Goal: Information Seeking & Learning: Find specific fact

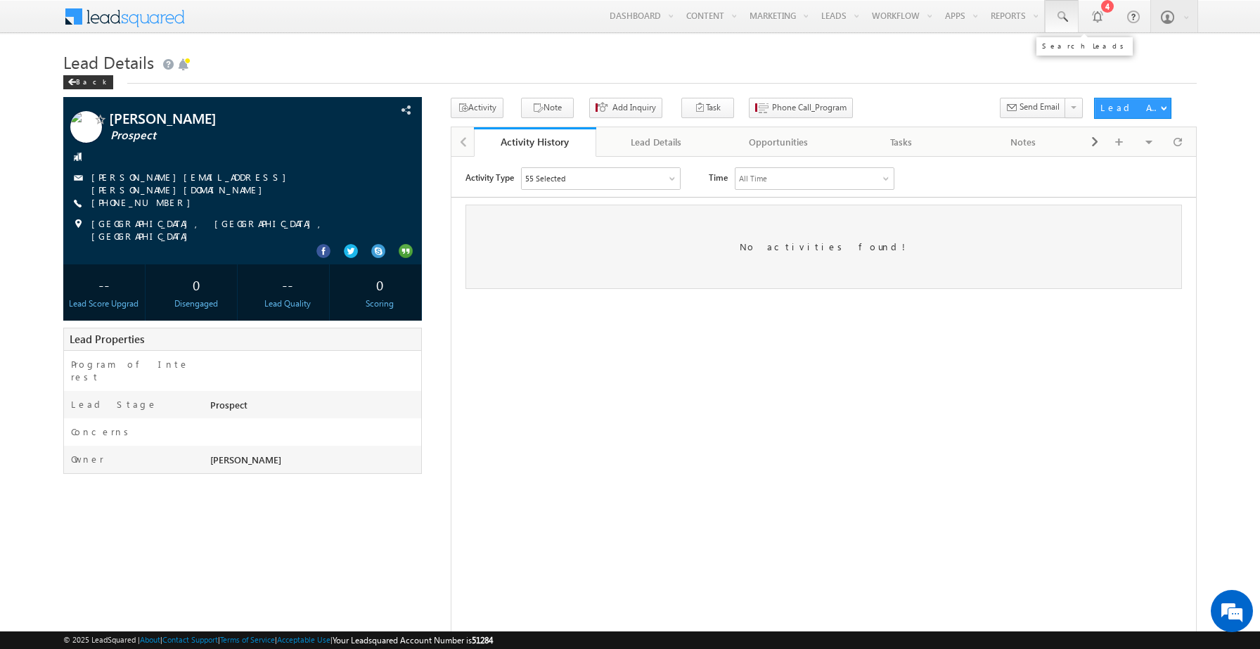
click at [1058, 17] on span at bounding box center [1062, 17] width 14 height 14
paste input "[EMAIL_ADDRESS][DOMAIN_NAME]"
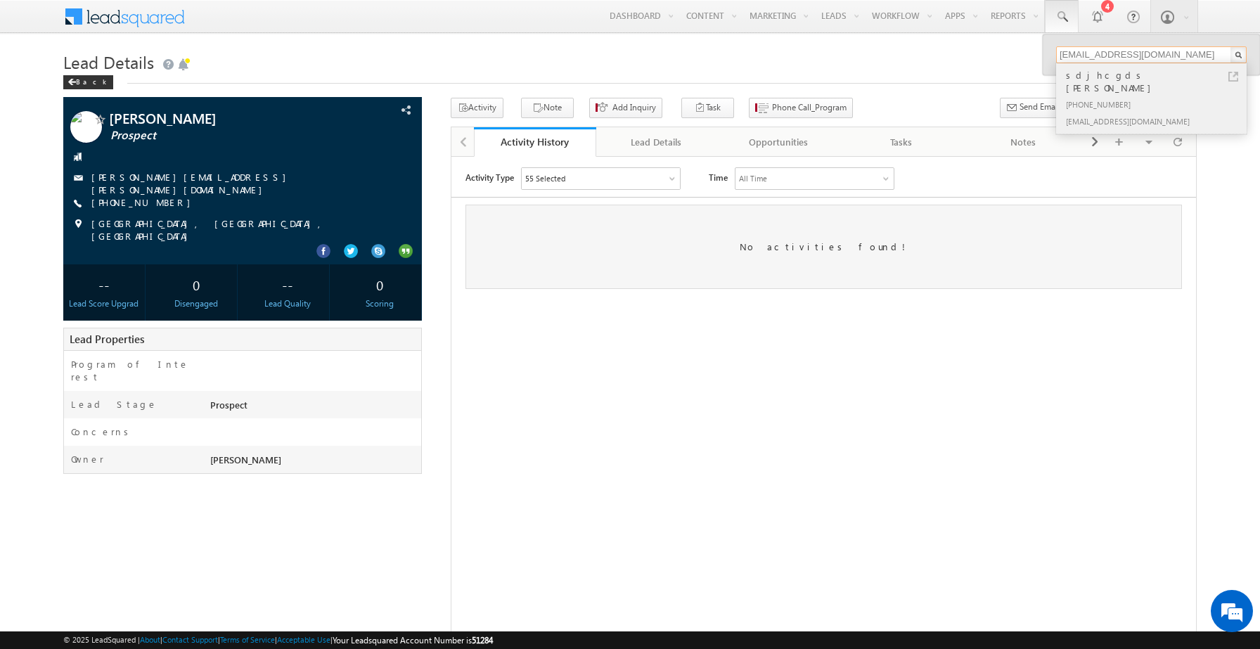
type input "[EMAIL_ADDRESS][DOMAIN_NAME]"
click at [1111, 75] on div "sdjhcgds [PERSON_NAME]" at bounding box center [1157, 82] width 188 height 28
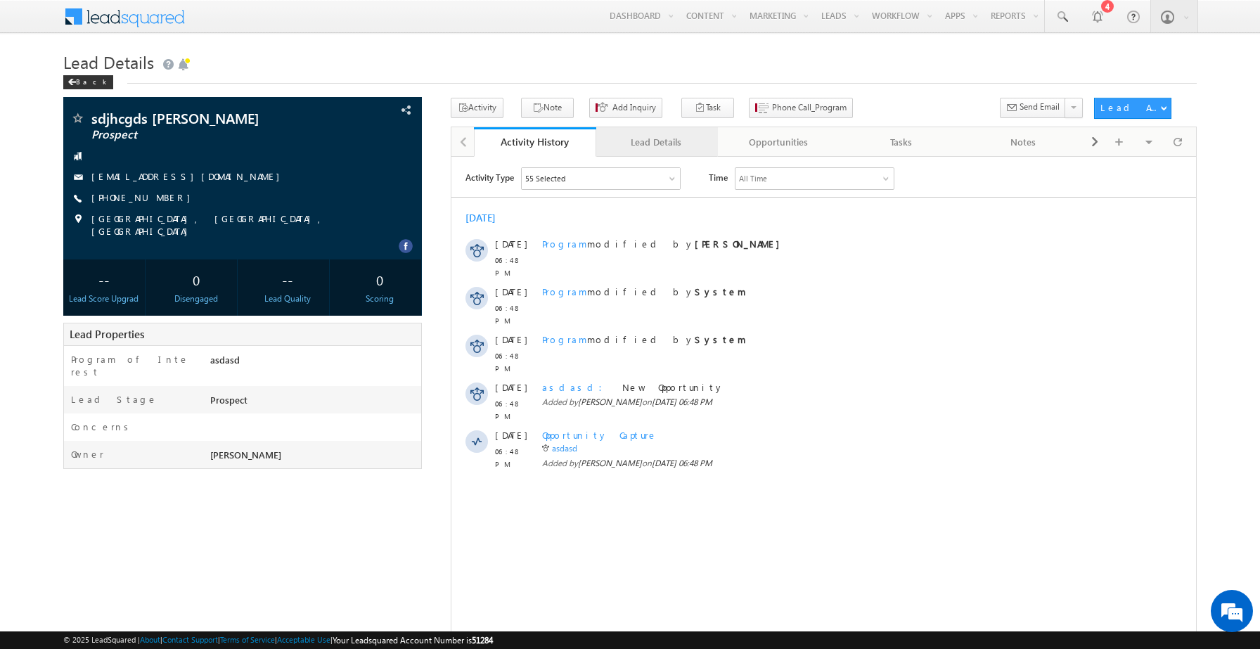
click at [665, 146] on div "Lead Details" at bounding box center [657, 142] width 98 height 17
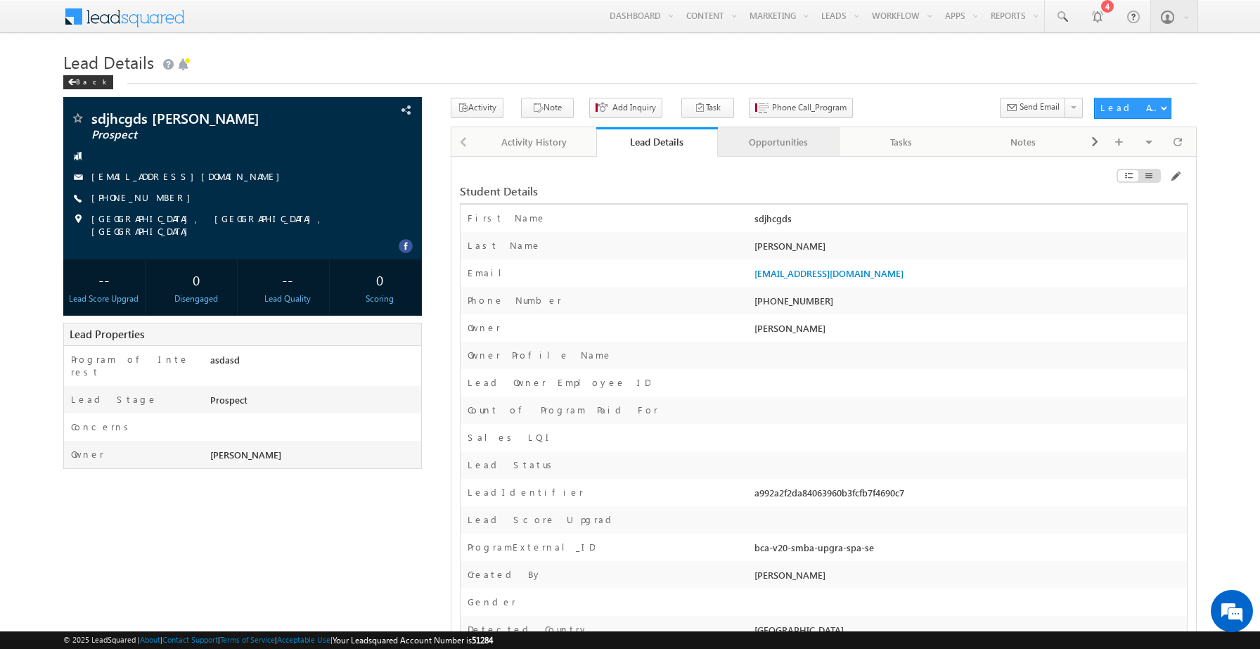
click at [772, 153] on link "Opportunities" at bounding box center [779, 142] width 122 height 30
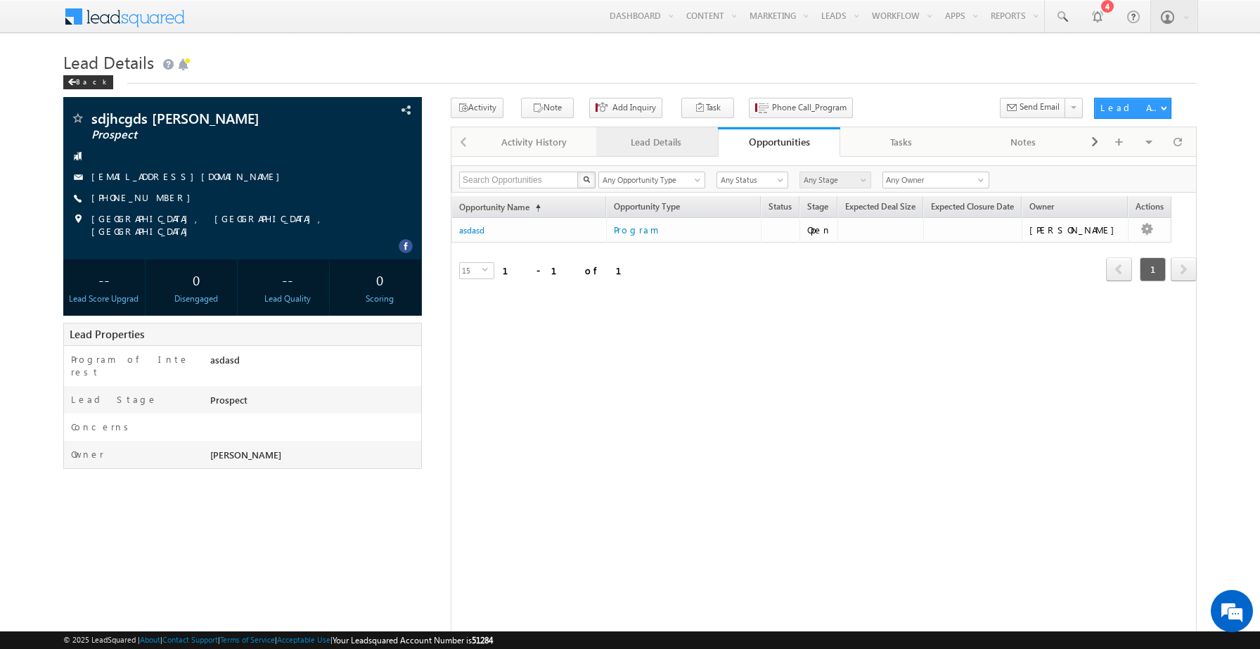
click at [650, 145] on div "Lead Details" at bounding box center [657, 142] width 98 height 17
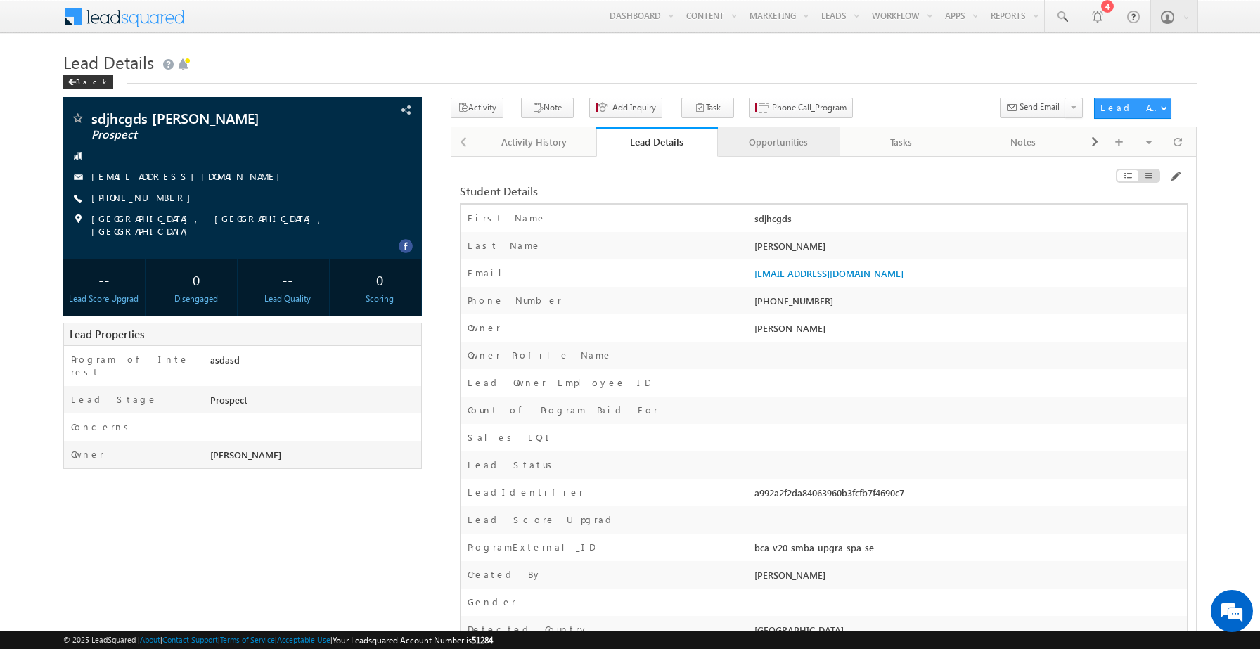
click at [743, 138] on div "Opportunities" at bounding box center [778, 142] width 98 height 17
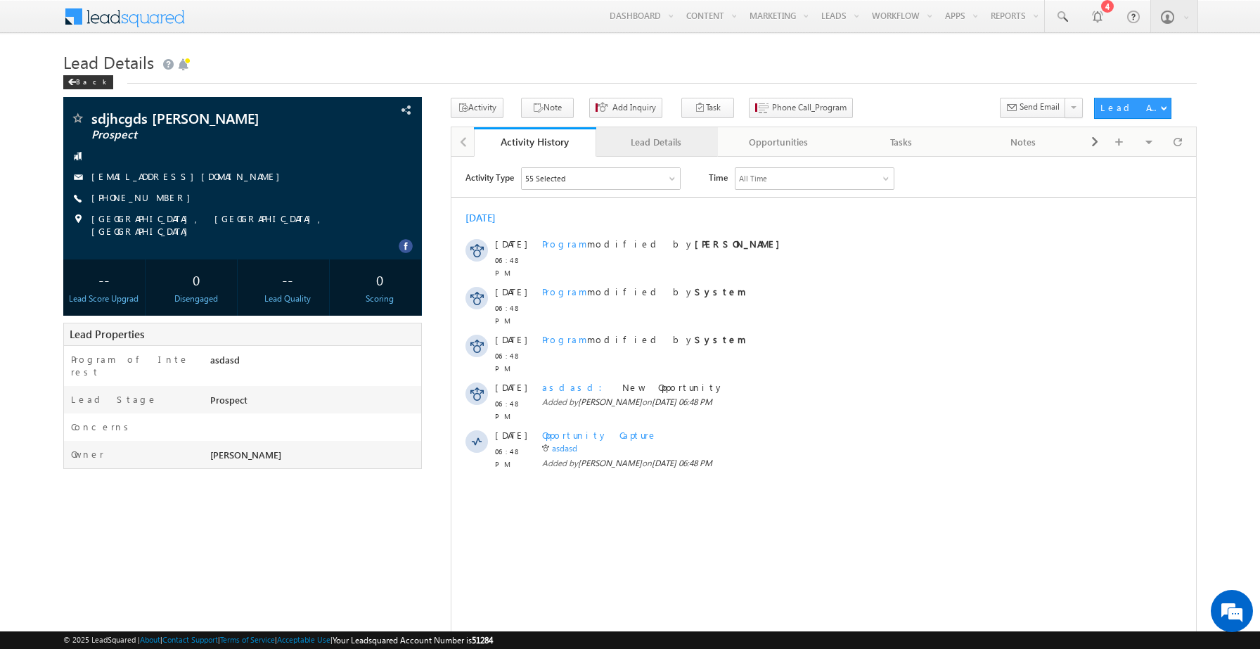
click at [666, 146] on div "Lead Details" at bounding box center [657, 142] width 98 height 17
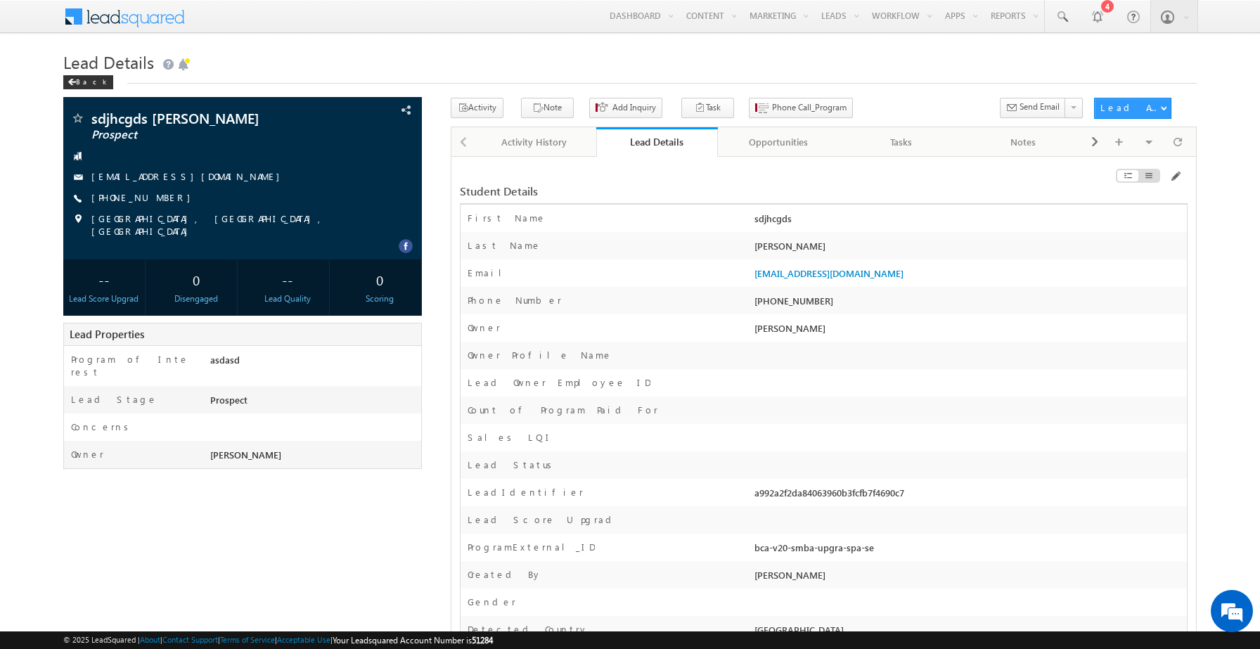
scroll to position [232, 0]
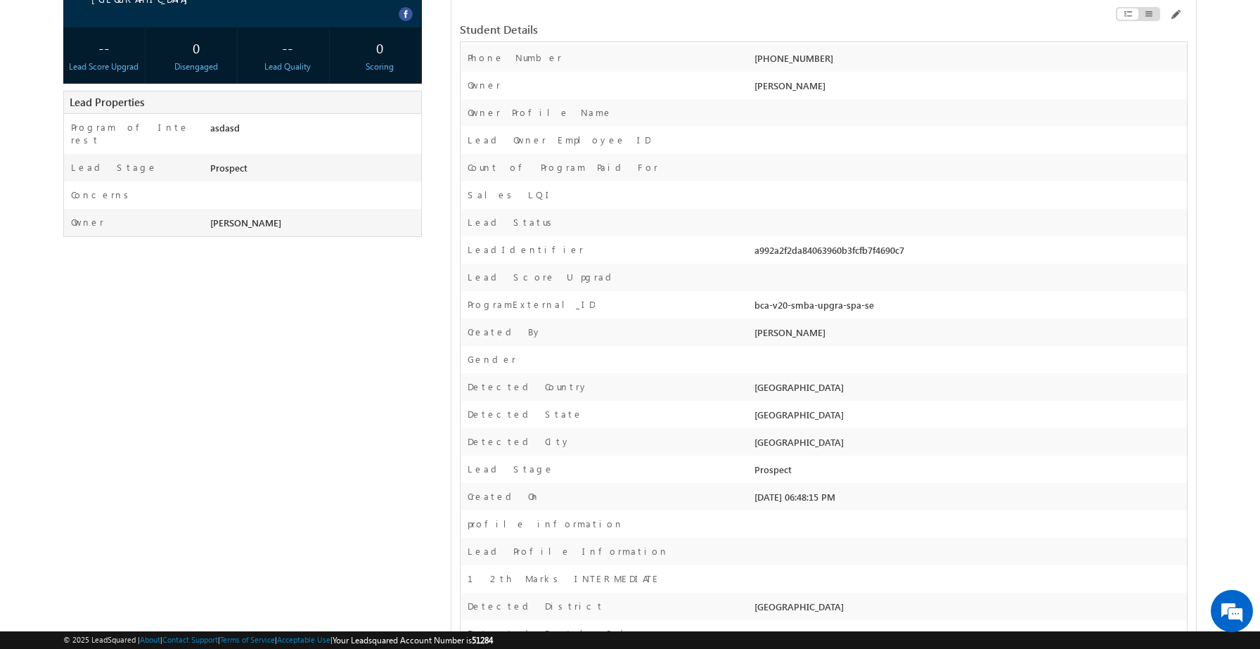
drag, startPoint x: 874, startPoint y: 309, endPoint x: 751, endPoint y: 307, distance: 123.1
click at [751, 307] on div "bca-v20-smba-upgra-spa-se" at bounding box center [969, 308] width 436 height 20
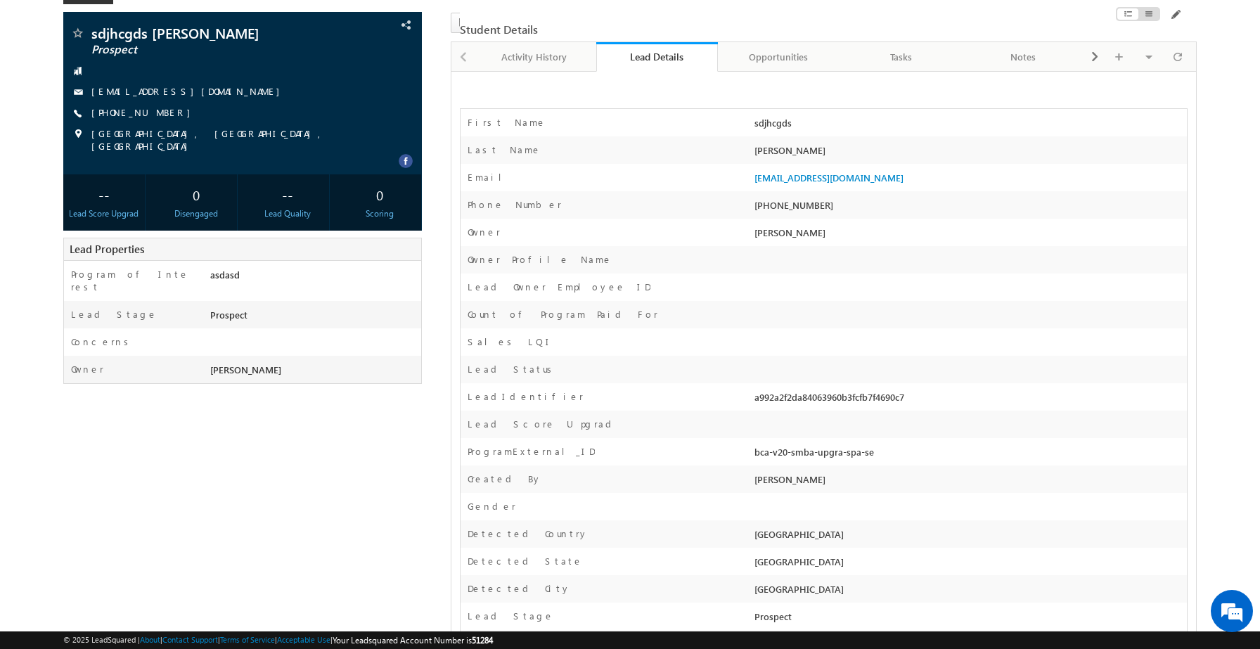
scroll to position [0, 0]
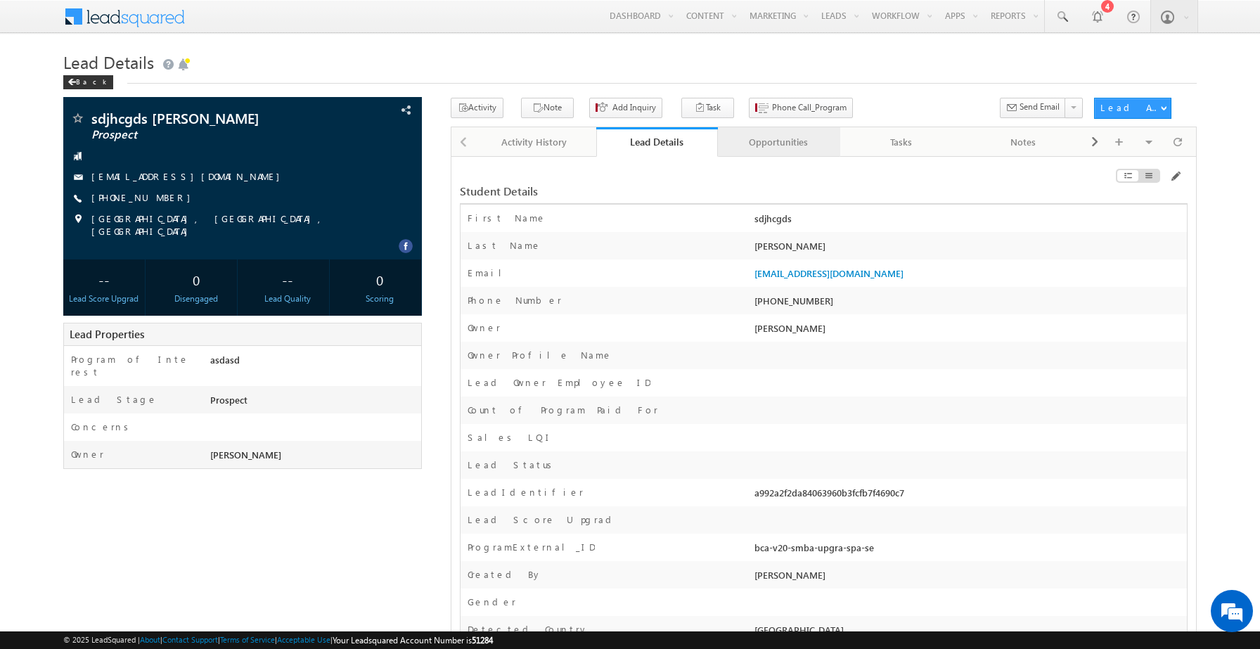
click at [796, 138] on div "Opportunities" at bounding box center [778, 142] width 98 height 17
